Goal: Information Seeking & Learning: Check status

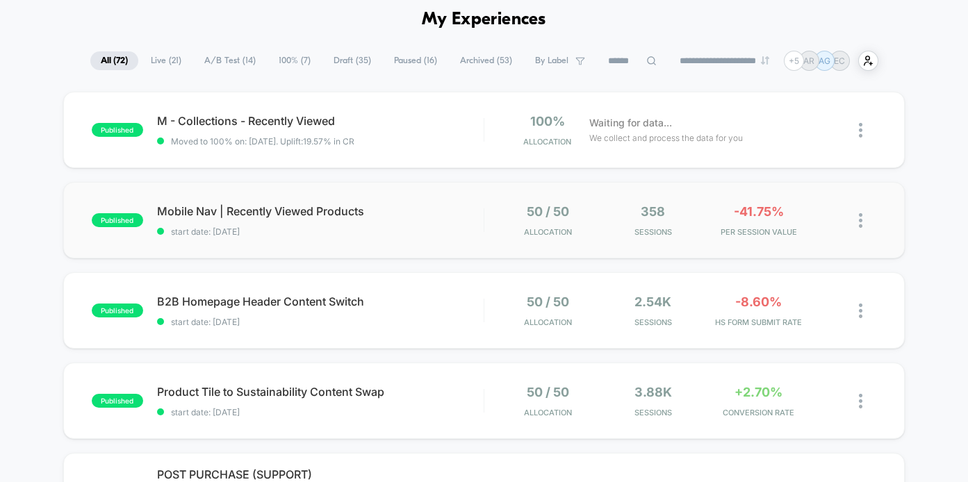
scroll to position [72, 0]
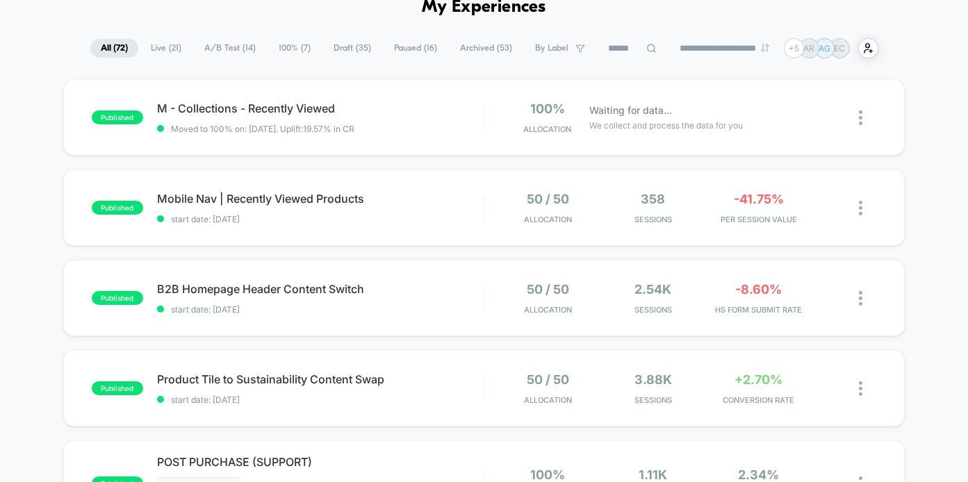
click at [229, 51] on span "A/B Test ( 14 )" at bounding box center [230, 48] width 72 height 19
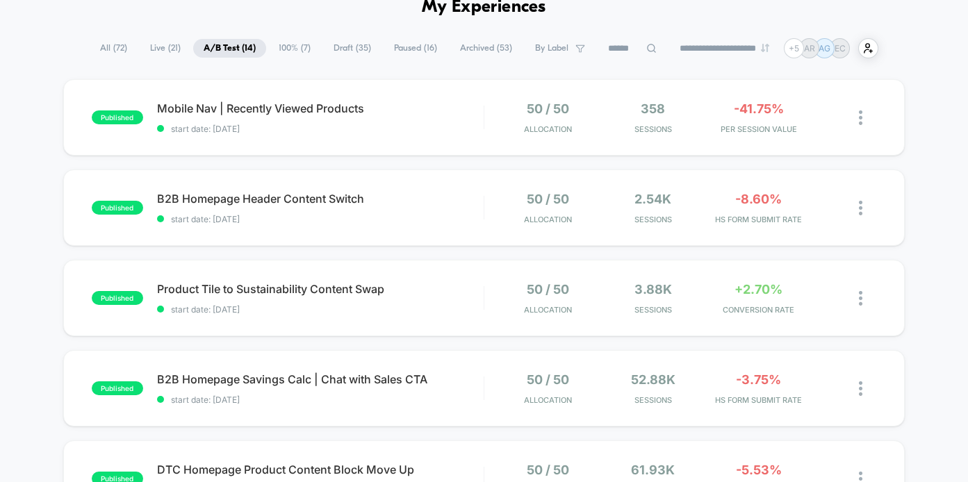
click at [291, 47] on span "100% ( 7 )" at bounding box center [294, 48] width 53 height 19
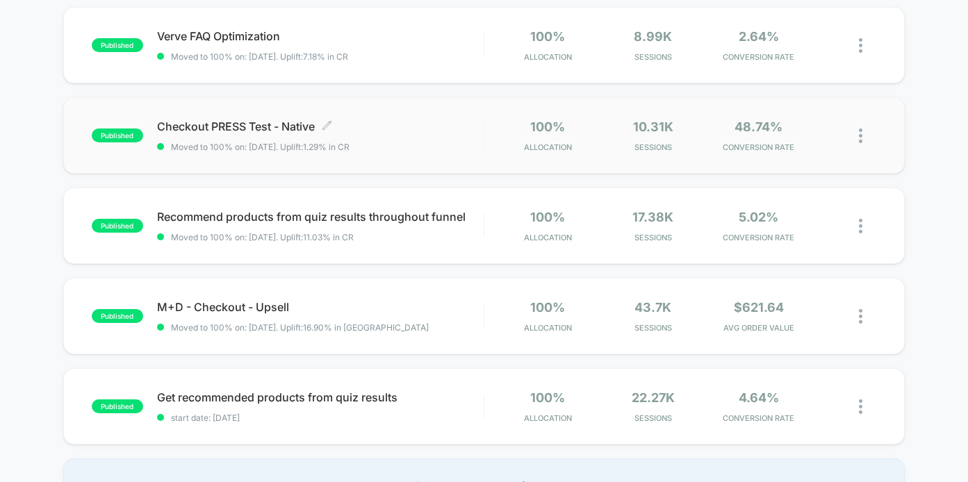
scroll to position [48, 0]
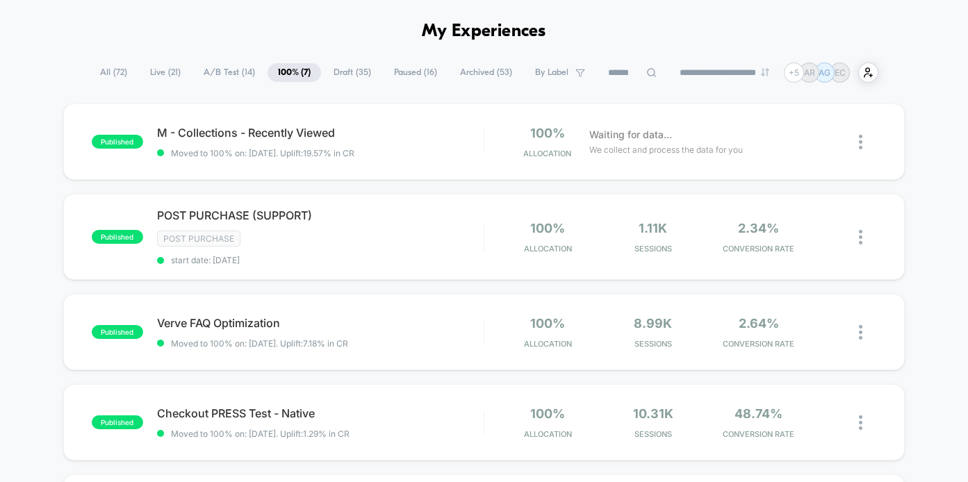
click at [221, 67] on span "A/B Test ( 14 )" at bounding box center [229, 72] width 72 height 19
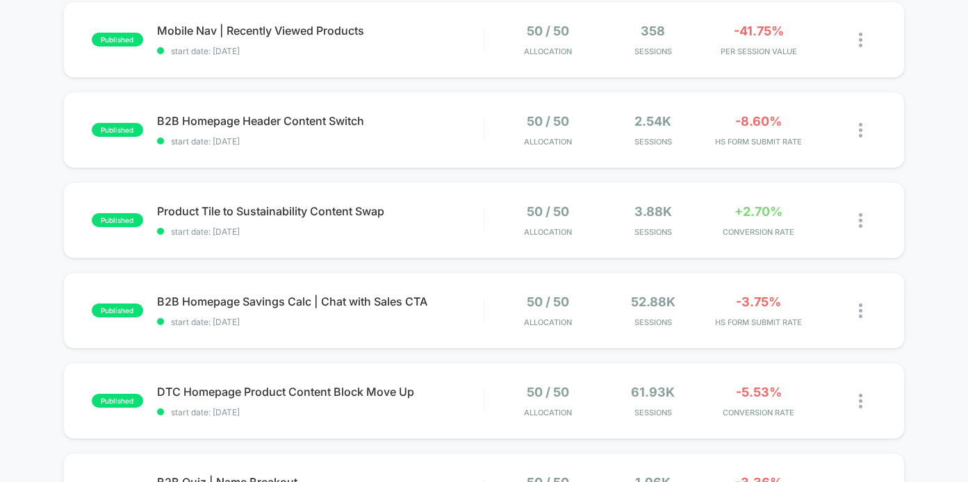
scroll to position [193, 0]
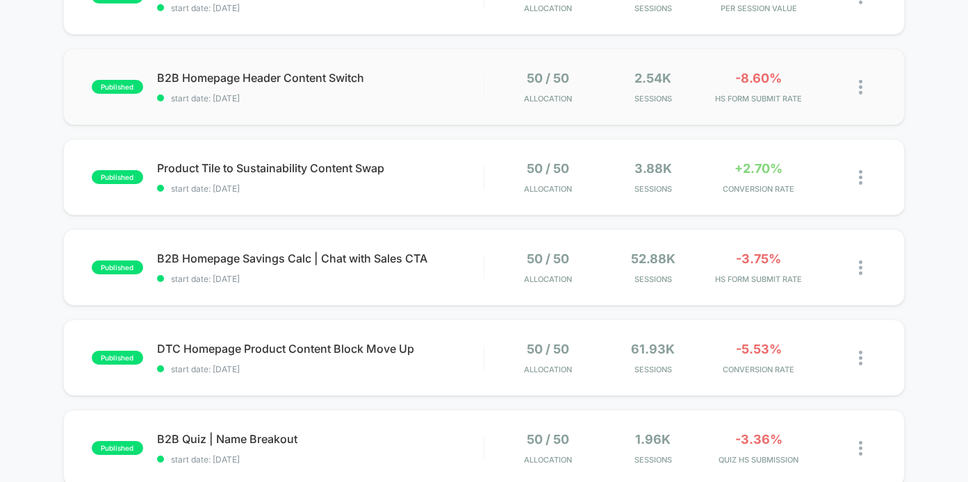
click at [357, 113] on div "published B2B Homepage Header Content Switch start date: [DATE] 50 / 50 Allocat…" at bounding box center [484, 87] width 843 height 76
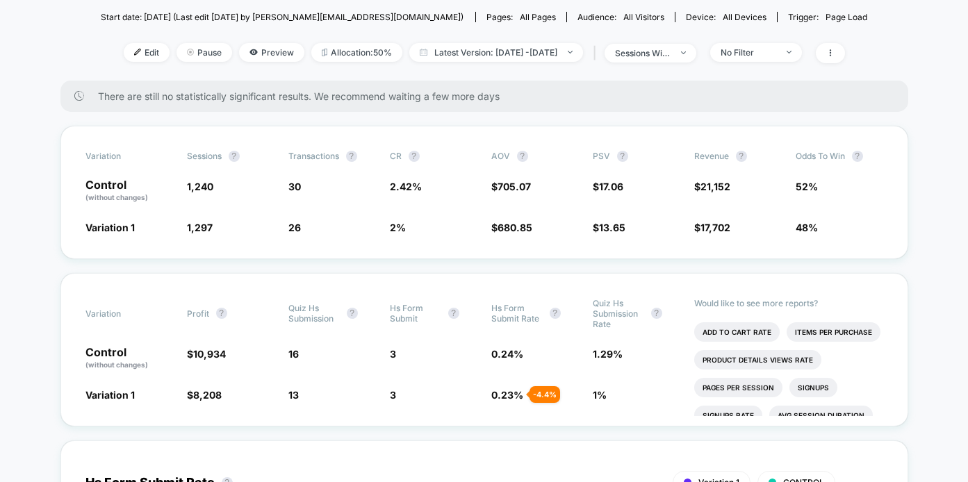
scroll to position [152, 0]
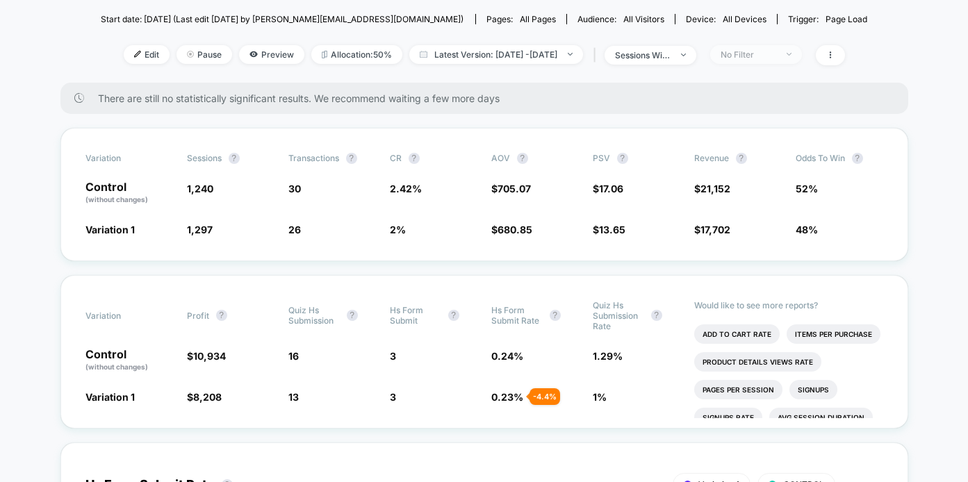
click at [760, 63] on span "No Filter" at bounding box center [757, 54] width 92 height 19
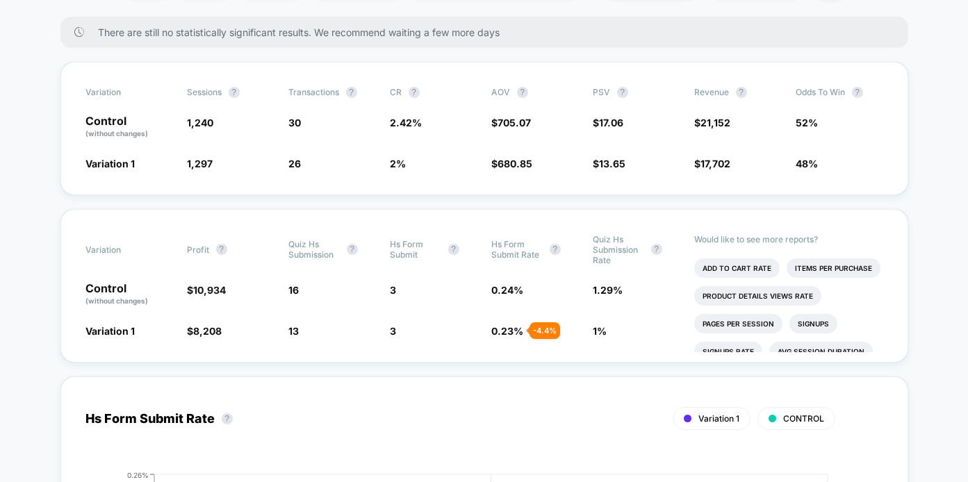
scroll to position [0, 0]
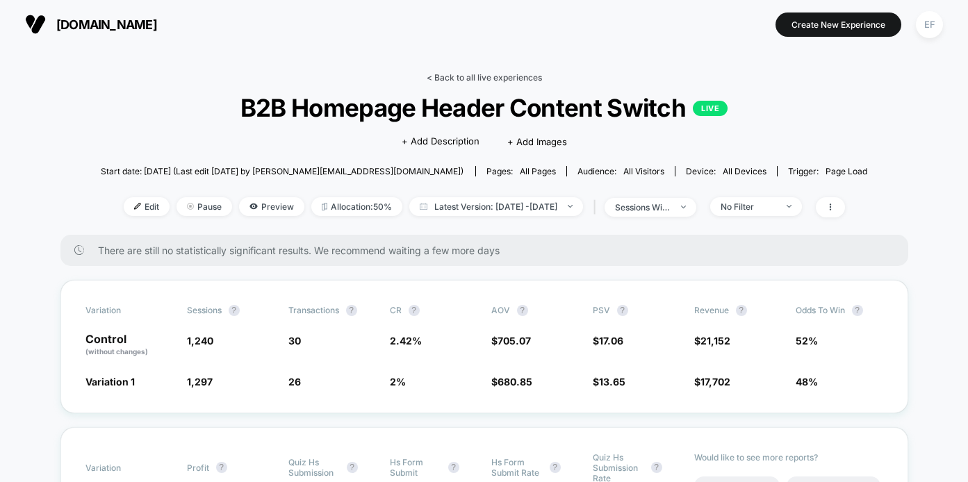
click at [522, 74] on link "< Back to all live experiences" at bounding box center [484, 77] width 115 height 10
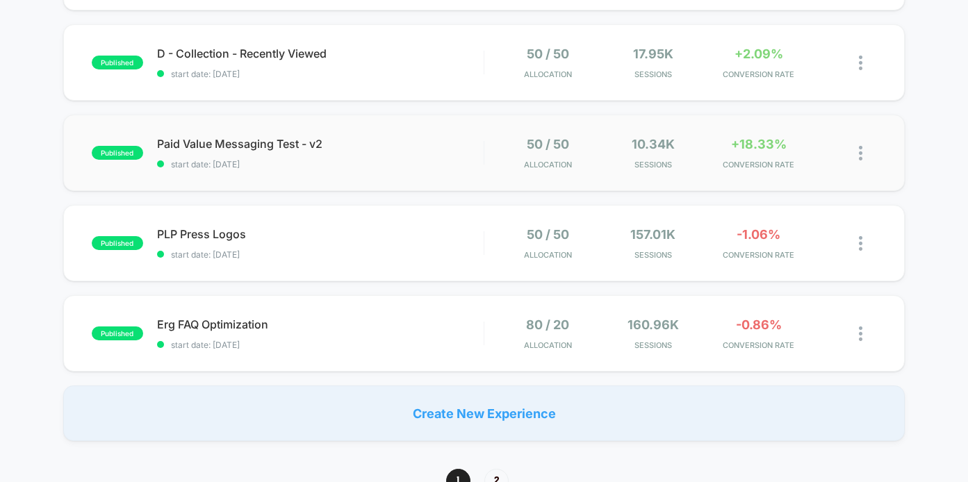
scroll to position [918, 0]
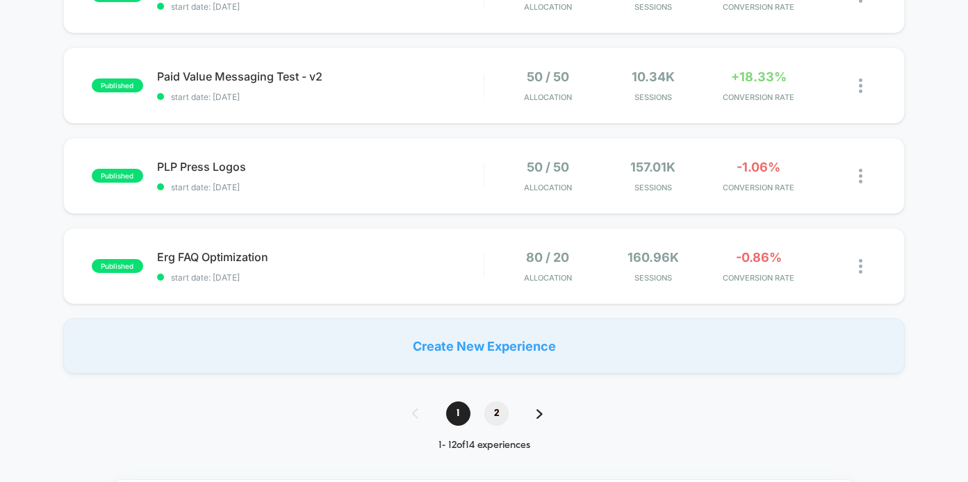
click at [498, 412] on span "2" at bounding box center [497, 414] width 24 height 24
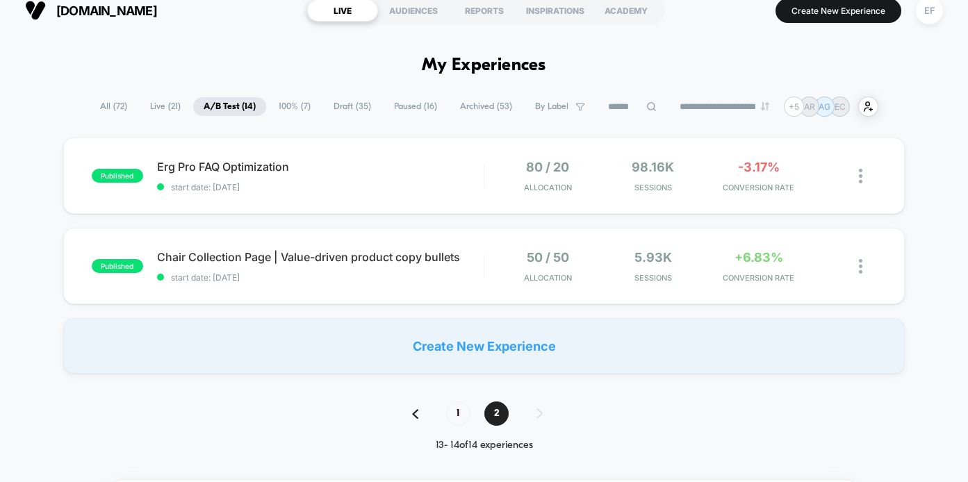
click at [291, 110] on span "100% ( 7 )" at bounding box center [294, 106] width 53 height 19
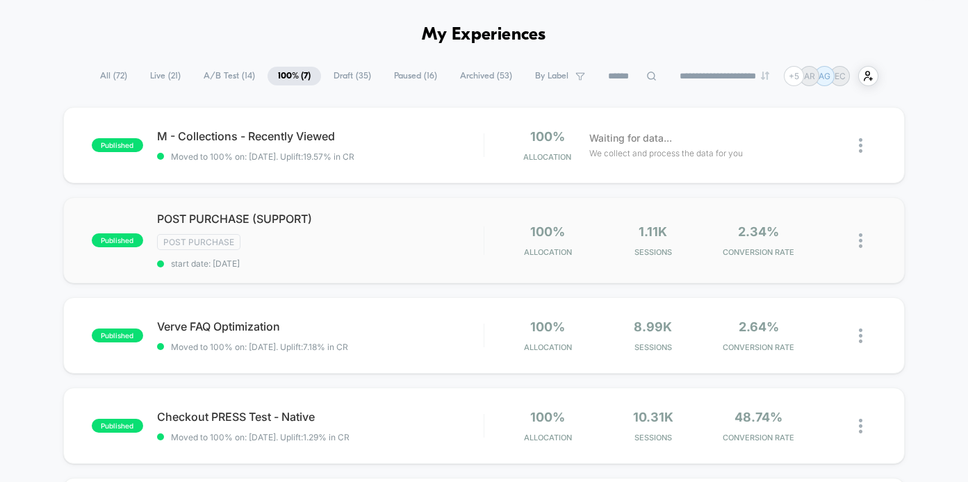
scroll to position [0, 0]
